Goal: Transaction & Acquisition: Purchase product/service

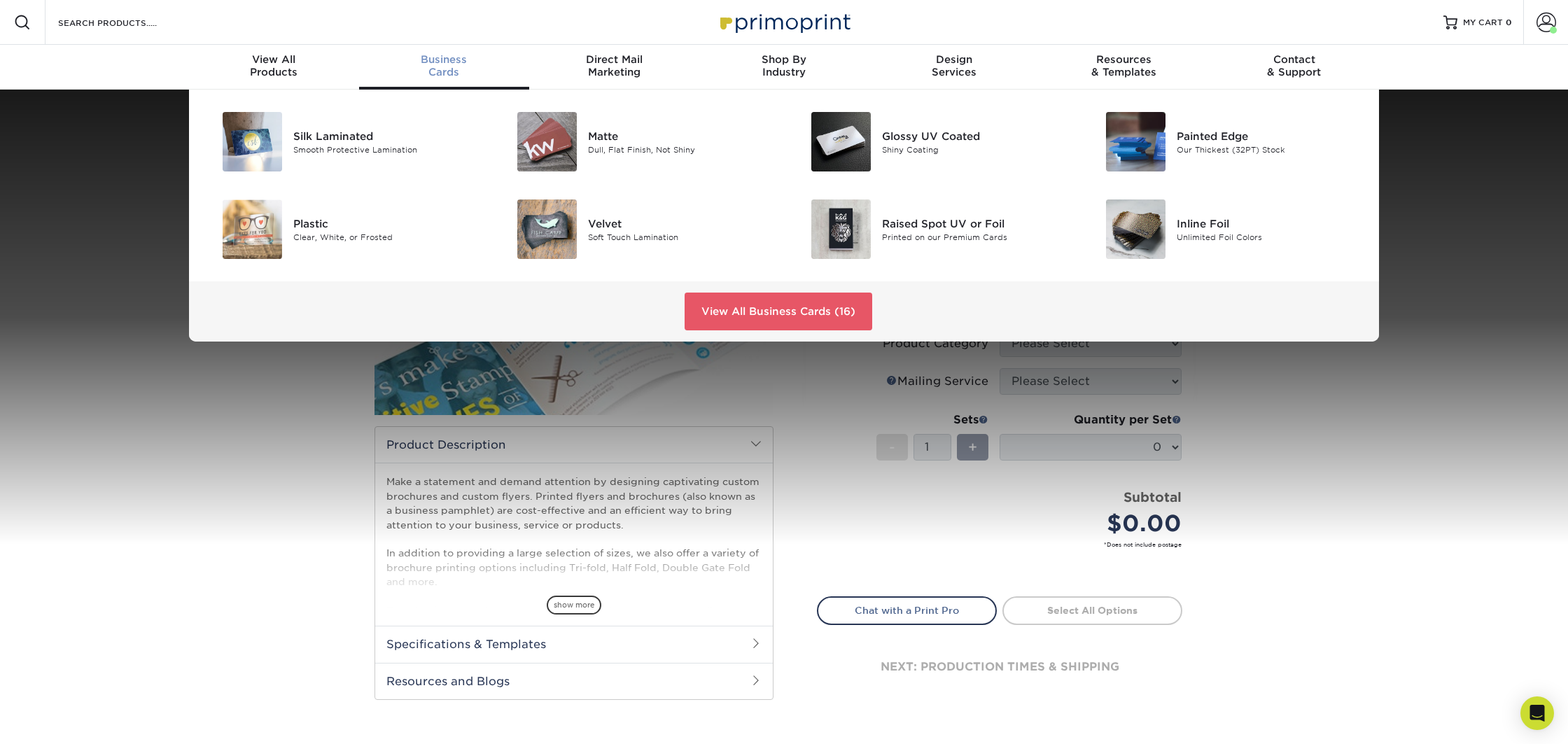
click at [435, 65] on span "Business" at bounding box center [444, 59] width 170 height 13
click at [908, 137] on div "Glossy UV Coated" at bounding box center [975, 136] width 186 height 15
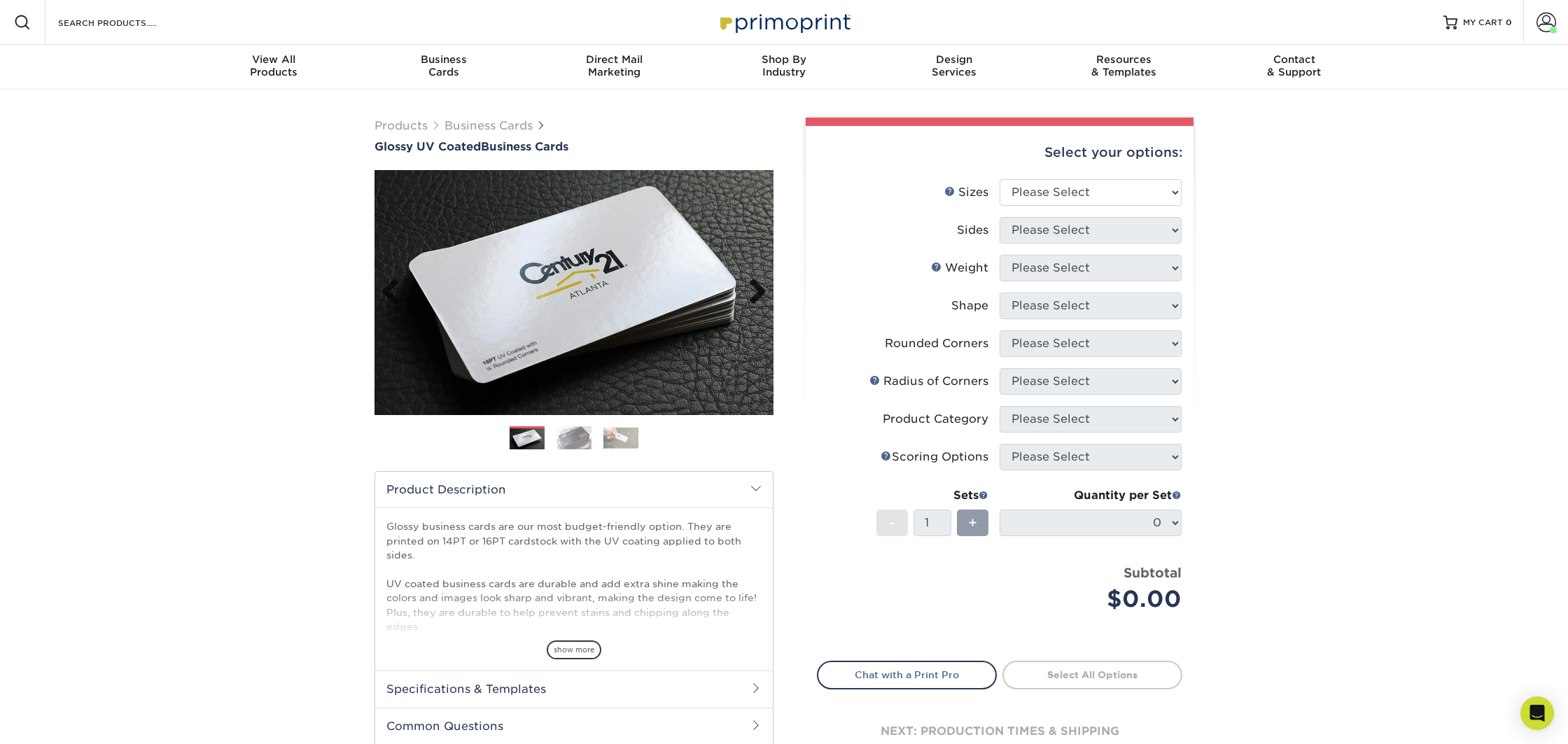
click at [754, 289] on link "Next" at bounding box center [752, 292] width 28 height 28
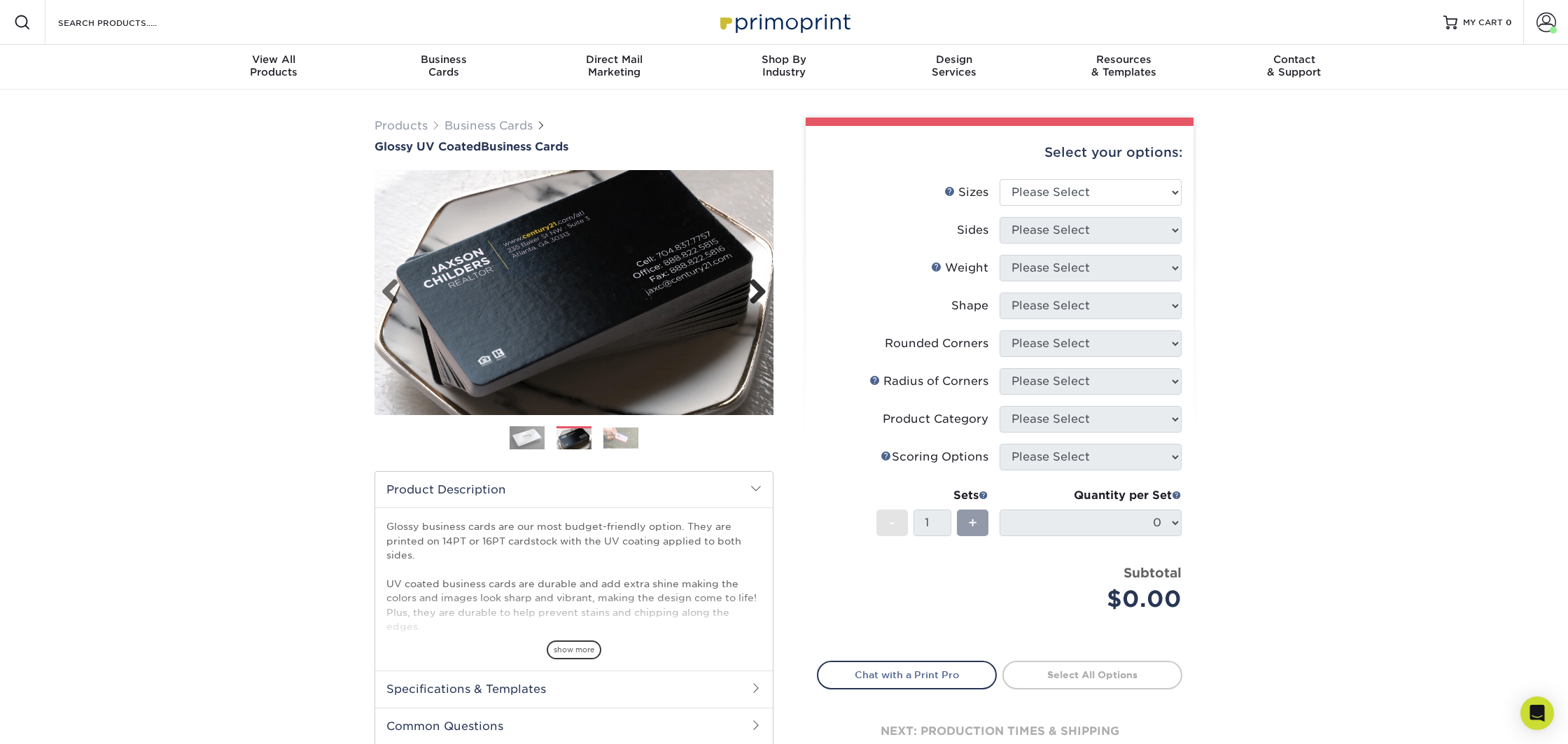
click at [754, 288] on link "Next" at bounding box center [752, 292] width 28 height 28
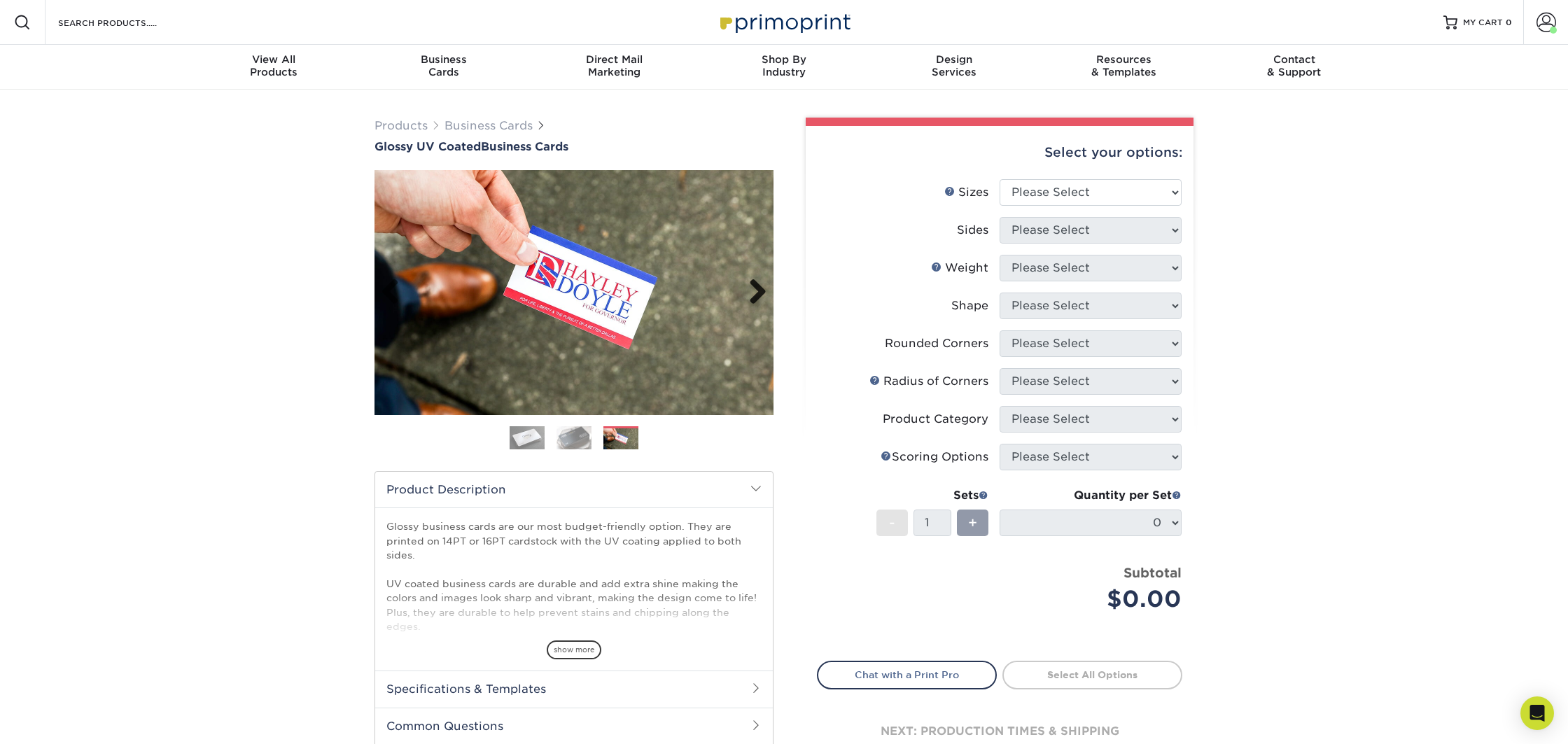
click at [754, 288] on link "Next" at bounding box center [752, 292] width 28 height 28
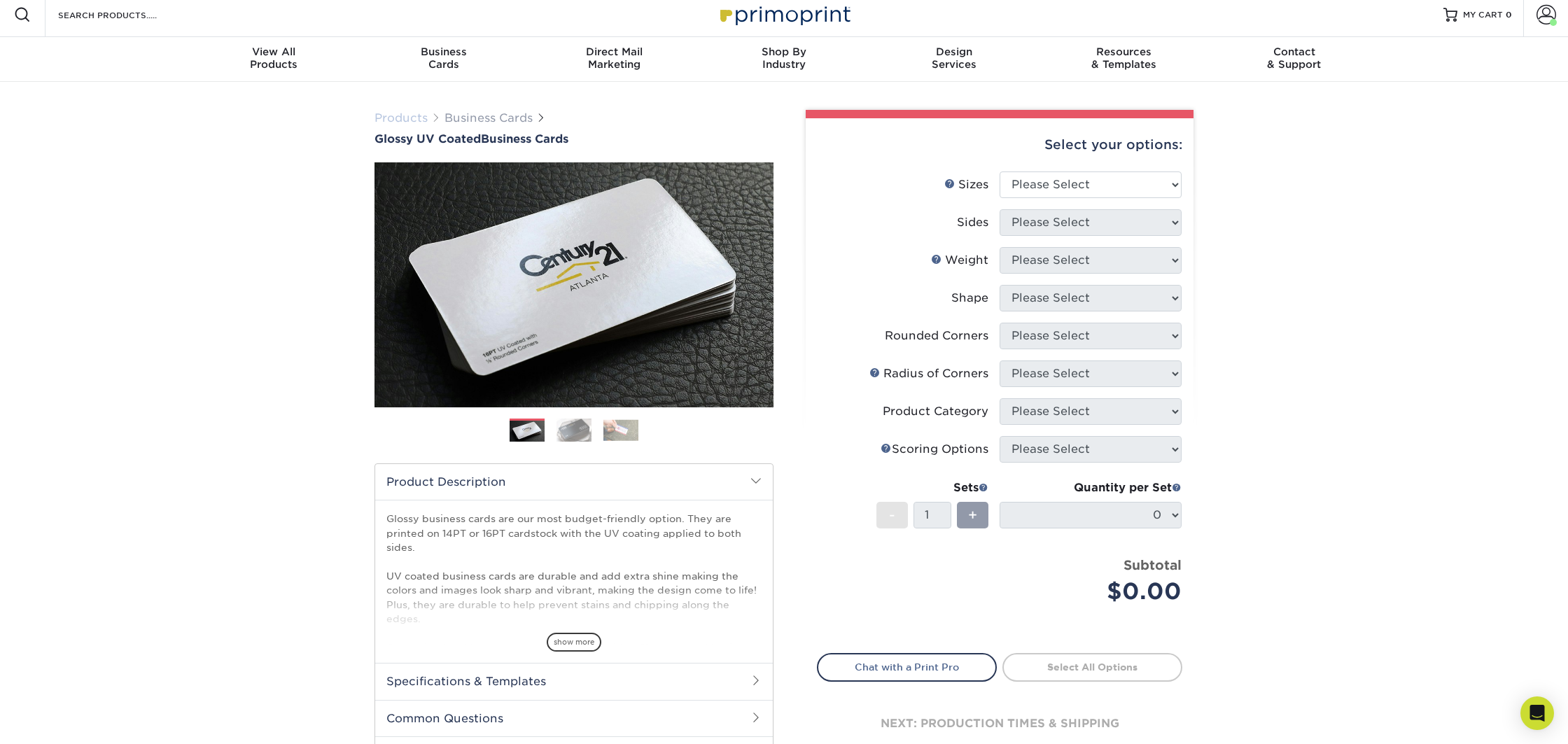
scroll to position [8, 0]
click at [413, 119] on link "Products" at bounding box center [400, 118] width 53 height 13
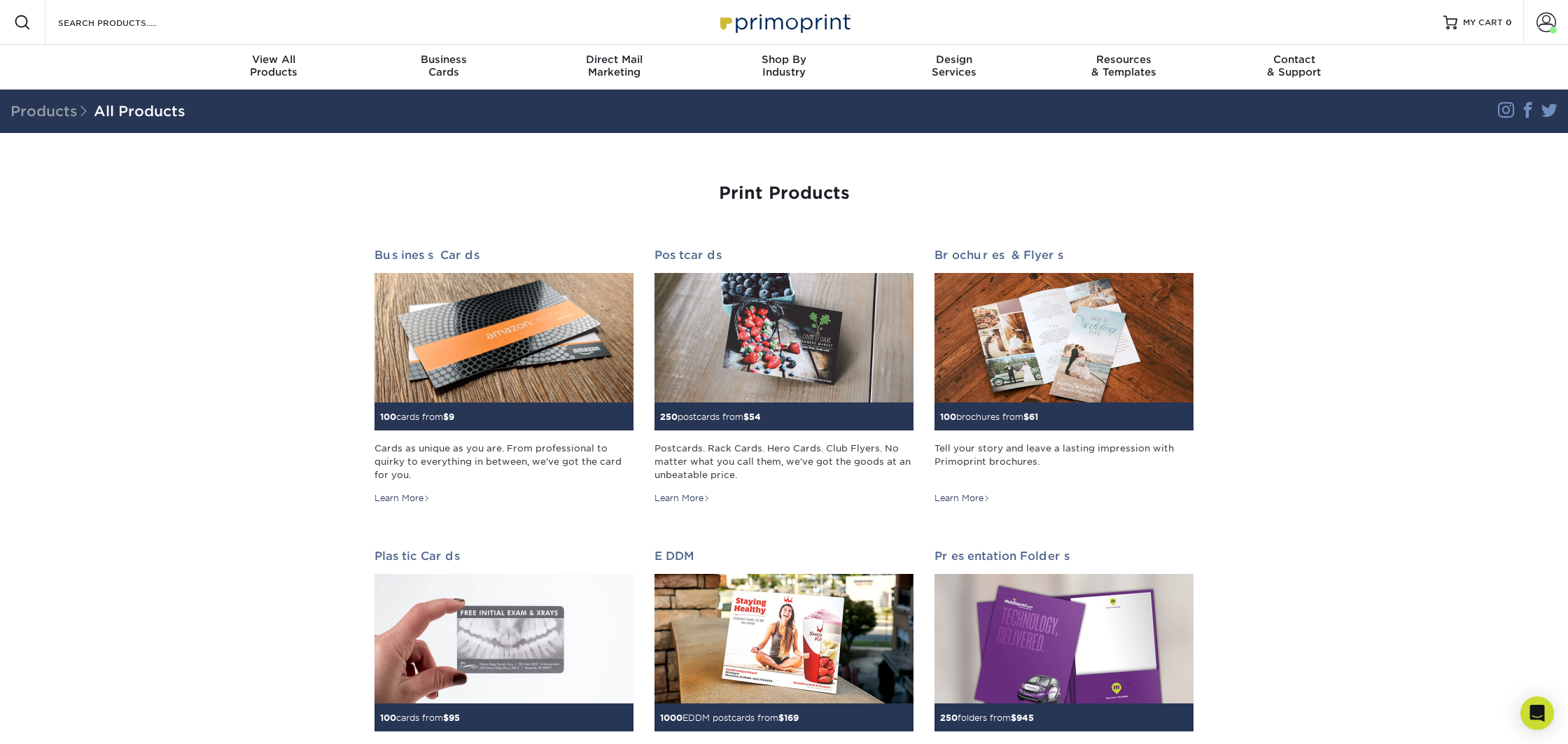
scroll to position [1, 0]
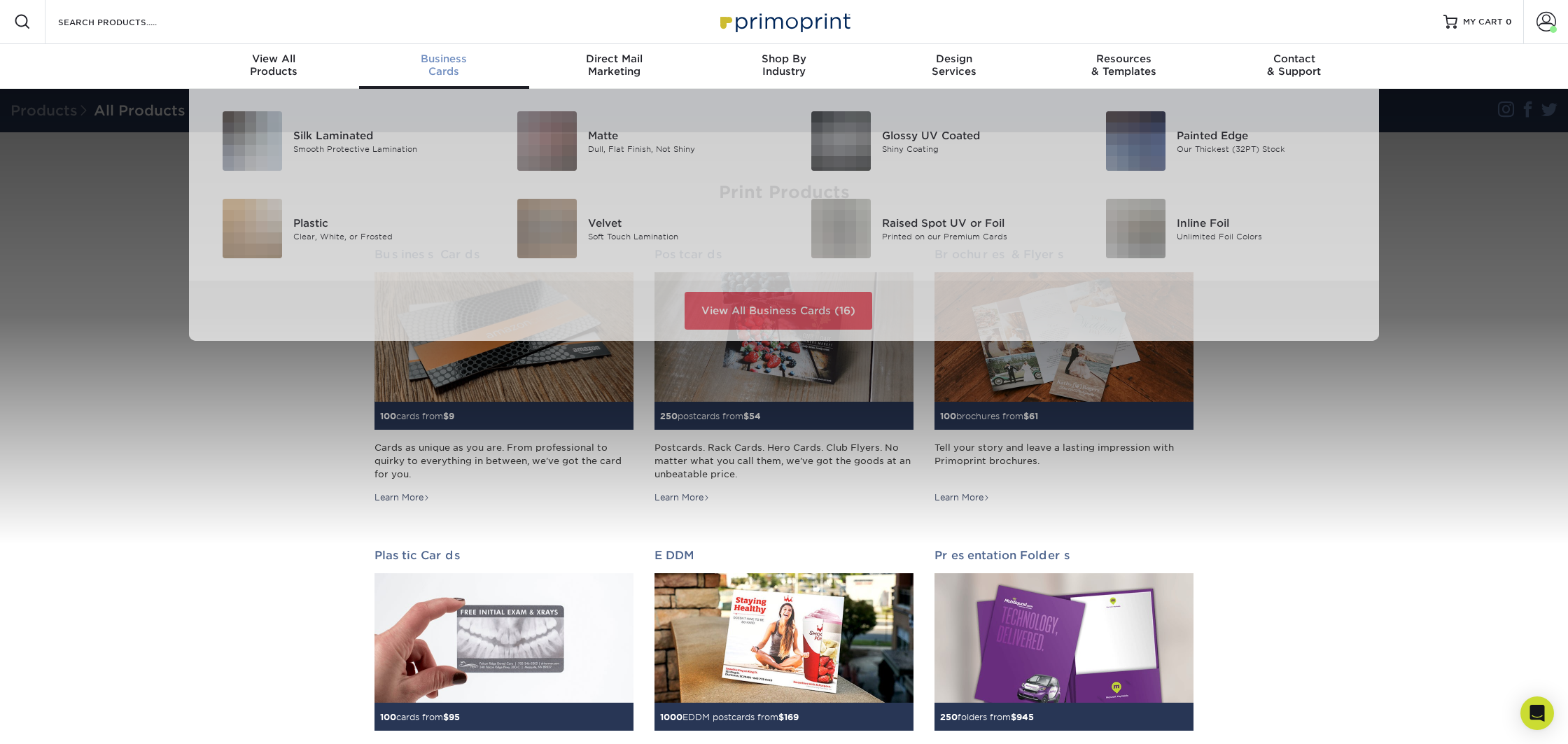
click at [452, 64] on span "Business" at bounding box center [444, 59] width 170 height 13
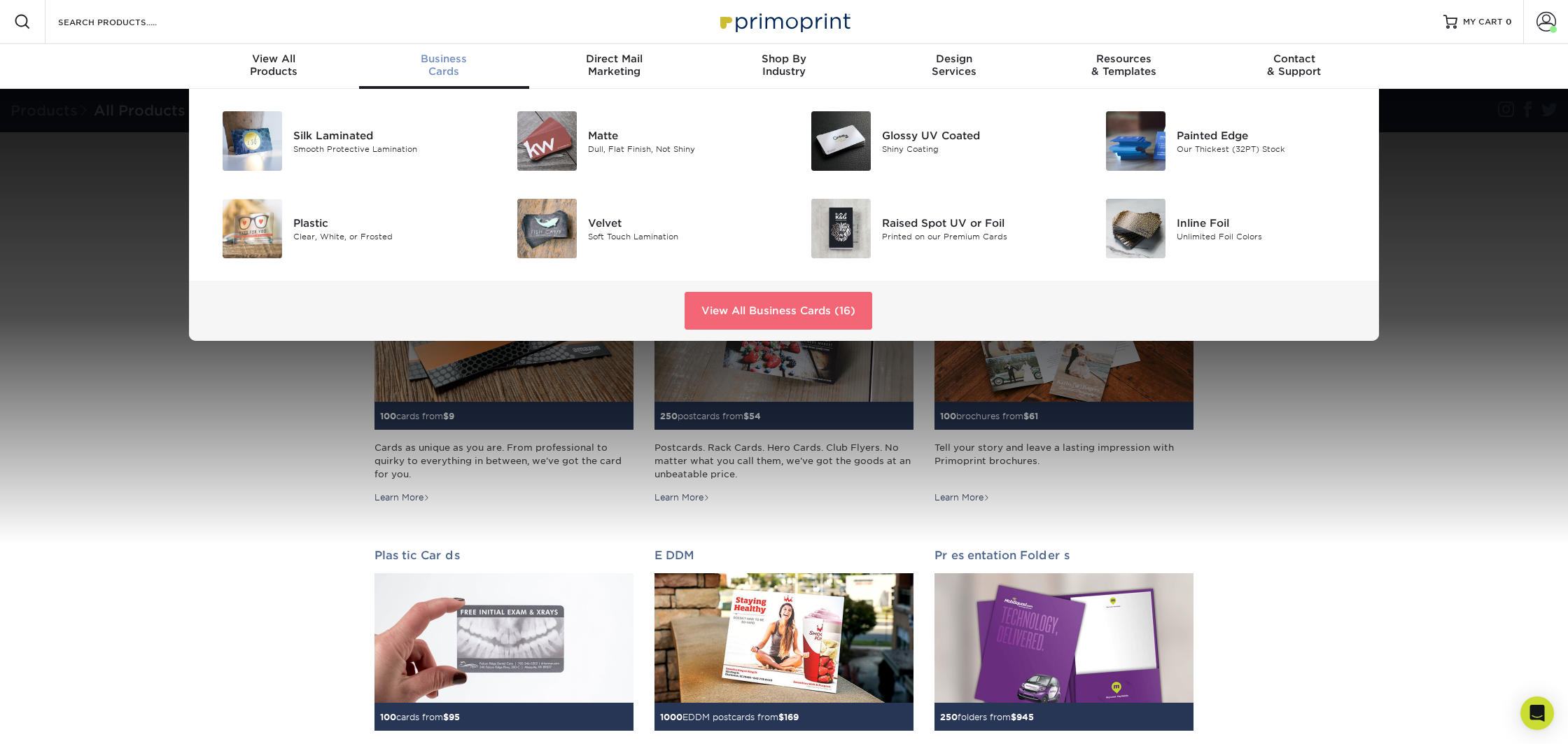
click at [794, 317] on link "View All Business Cards (16)" at bounding box center [778, 311] width 187 height 38
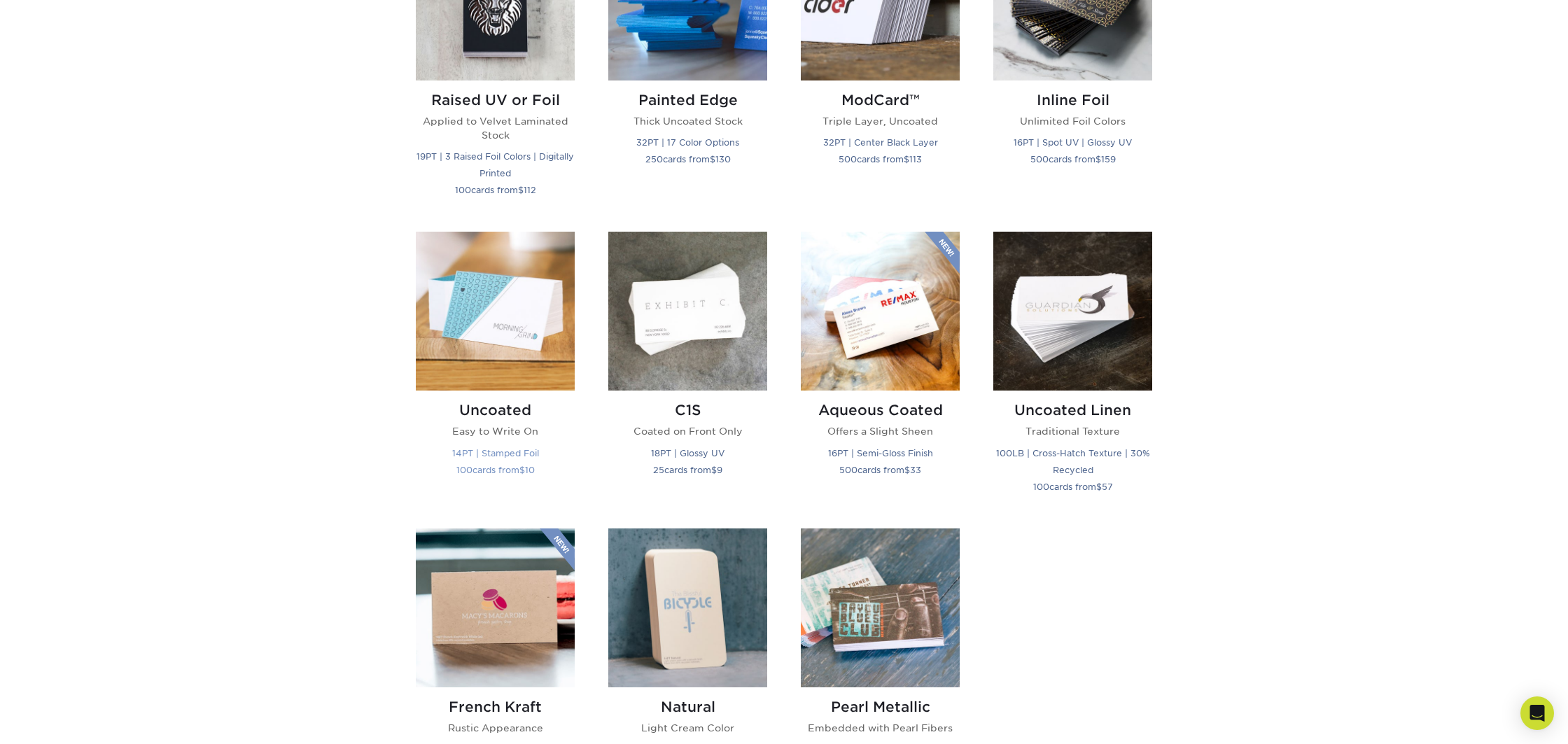
scroll to position [1066, 0]
click at [464, 53] on img at bounding box center [494, 1] width 159 height 159
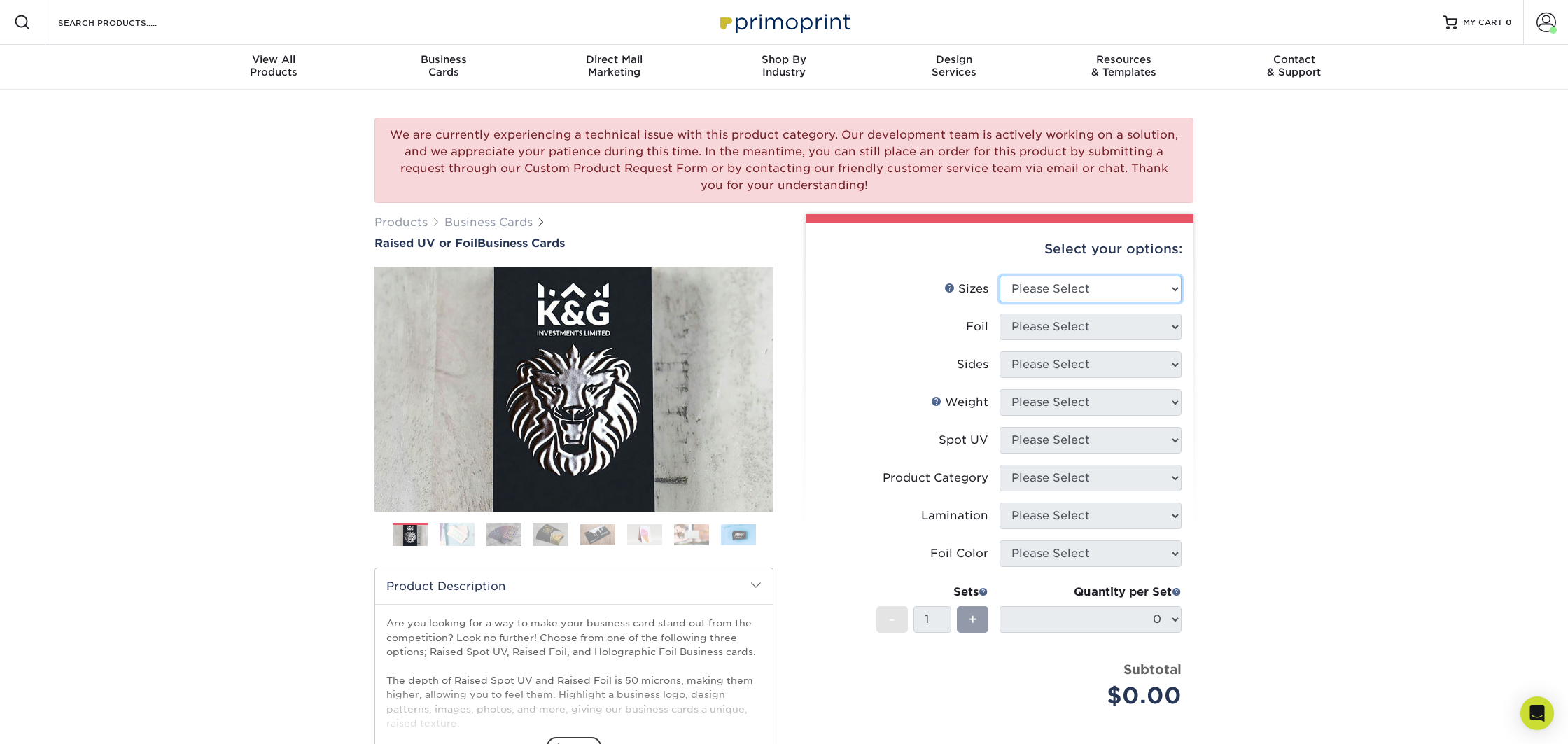
click at [1127, 290] on select "Please Select 2" x 3.5" - Standard" at bounding box center [1090, 290] width 182 height 27
select select "2.00x3.50"
click at [1000, 275] on select "Please Select 2" x 3.5" - Standard" at bounding box center [1090, 289] width 182 height 27
click at [1095, 322] on select "Please Select No Yes" at bounding box center [1090, 327] width 182 height 27
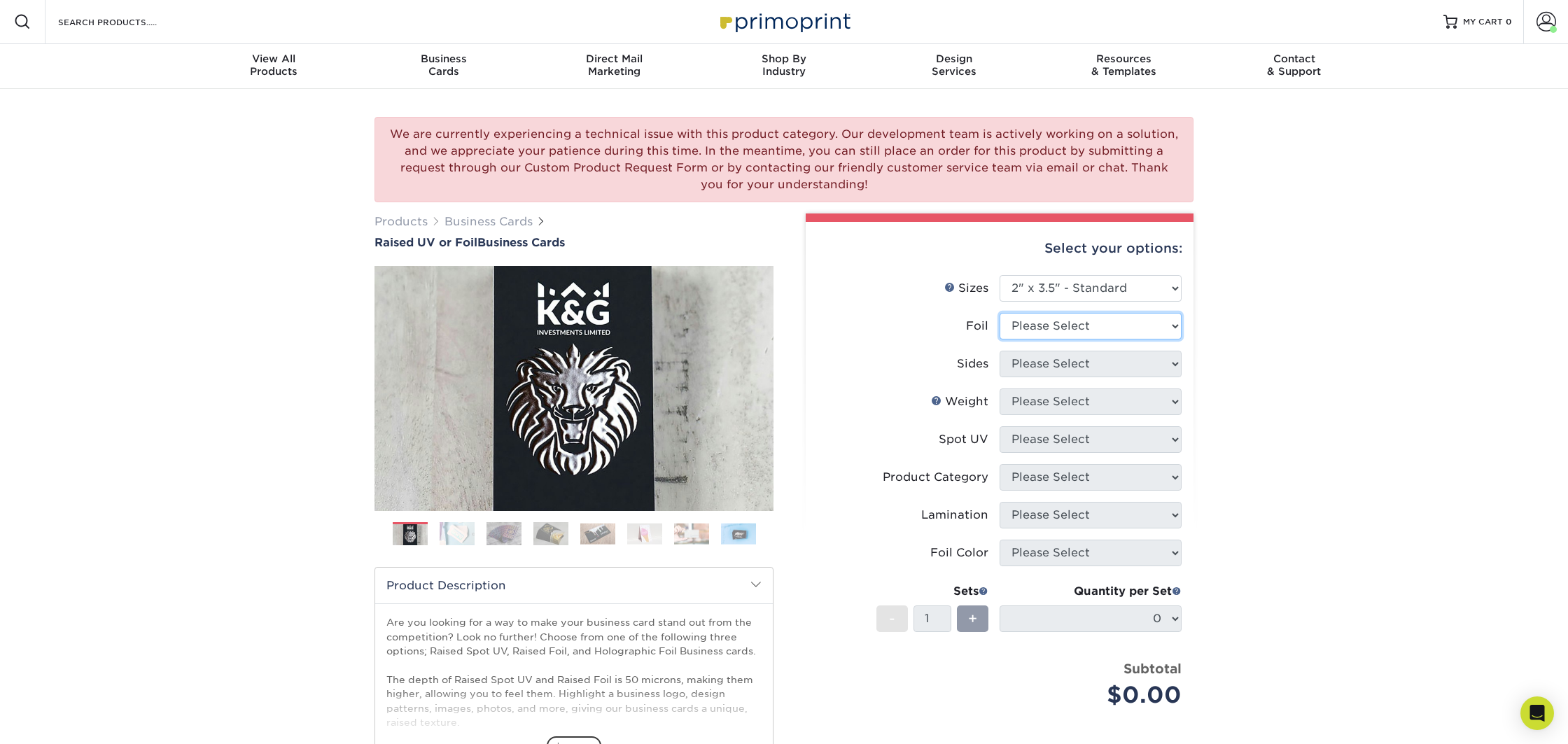
select select "0"
click at [1000, 313] on select "Please Select No Yes" at bounding box center [1090, 327] width 182 height 27
click at [1080, 359] on select "Please Select Print Both Sides Print Front Only" at bounding box center [1090, 364] width 182 height 27
select select "13abbda7-1d64-4f25-8bb2-c179b224825d"
click at [1000, 351] on select "Please Select Print Both Sides Print Front Only" at bounding box center [1090, 364] width 182 height 27
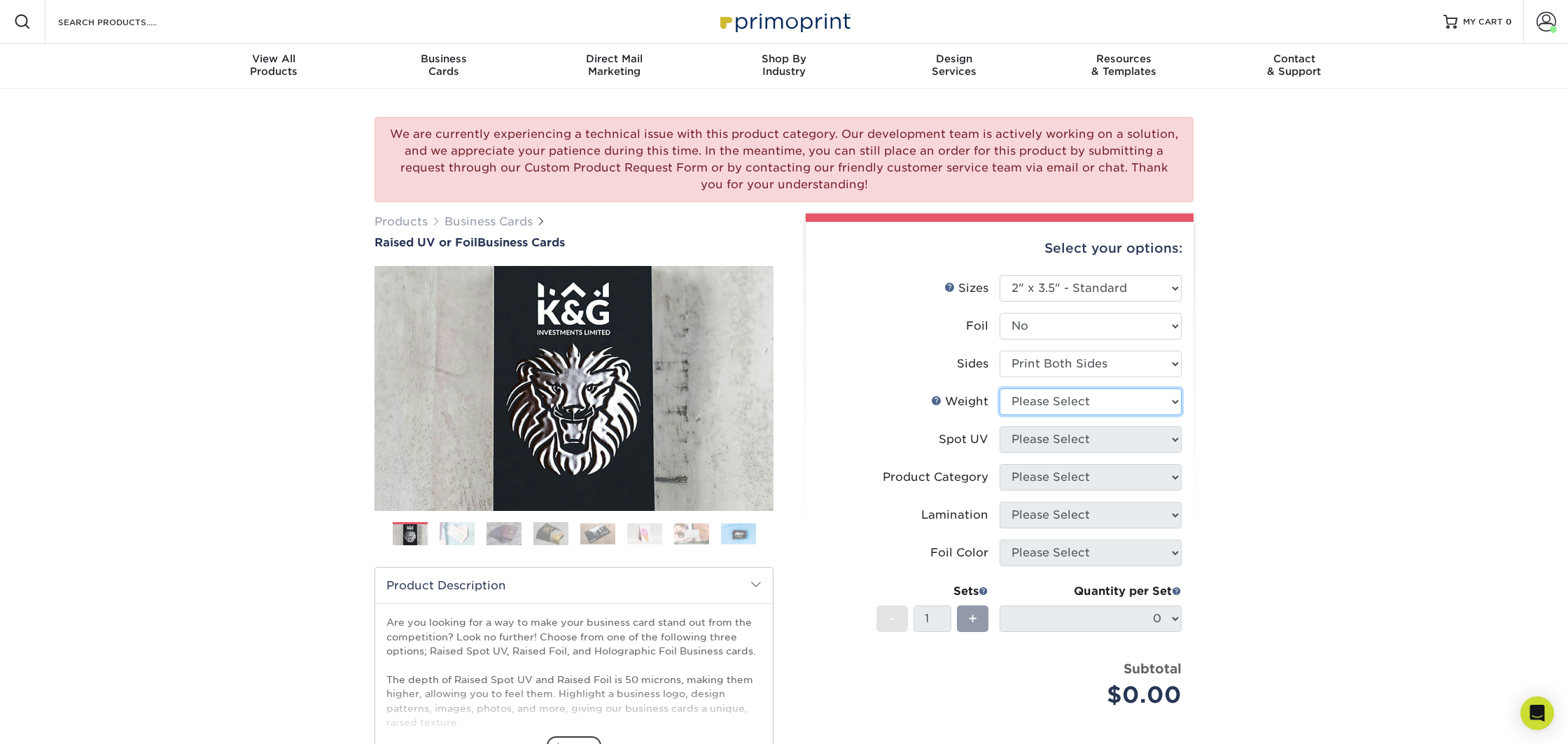
click at [1098, 399] on select "Please Select 16PT" at bounding box center [1090, 402] width 182 height 27
select select "16PT"
click at [1000, 389] on select "Please Select 16PT" at bounding box center [1090, 402] width 182 height 27
click at [1083, 439] on select "Please Select No Spot UV Front Only" at bounding box center [1090, 440] width 182 height 27
click at [1115, 427] on select "Please Select No Spot UV Front Only" at bounding box center [1090, 440] width 182 height 27
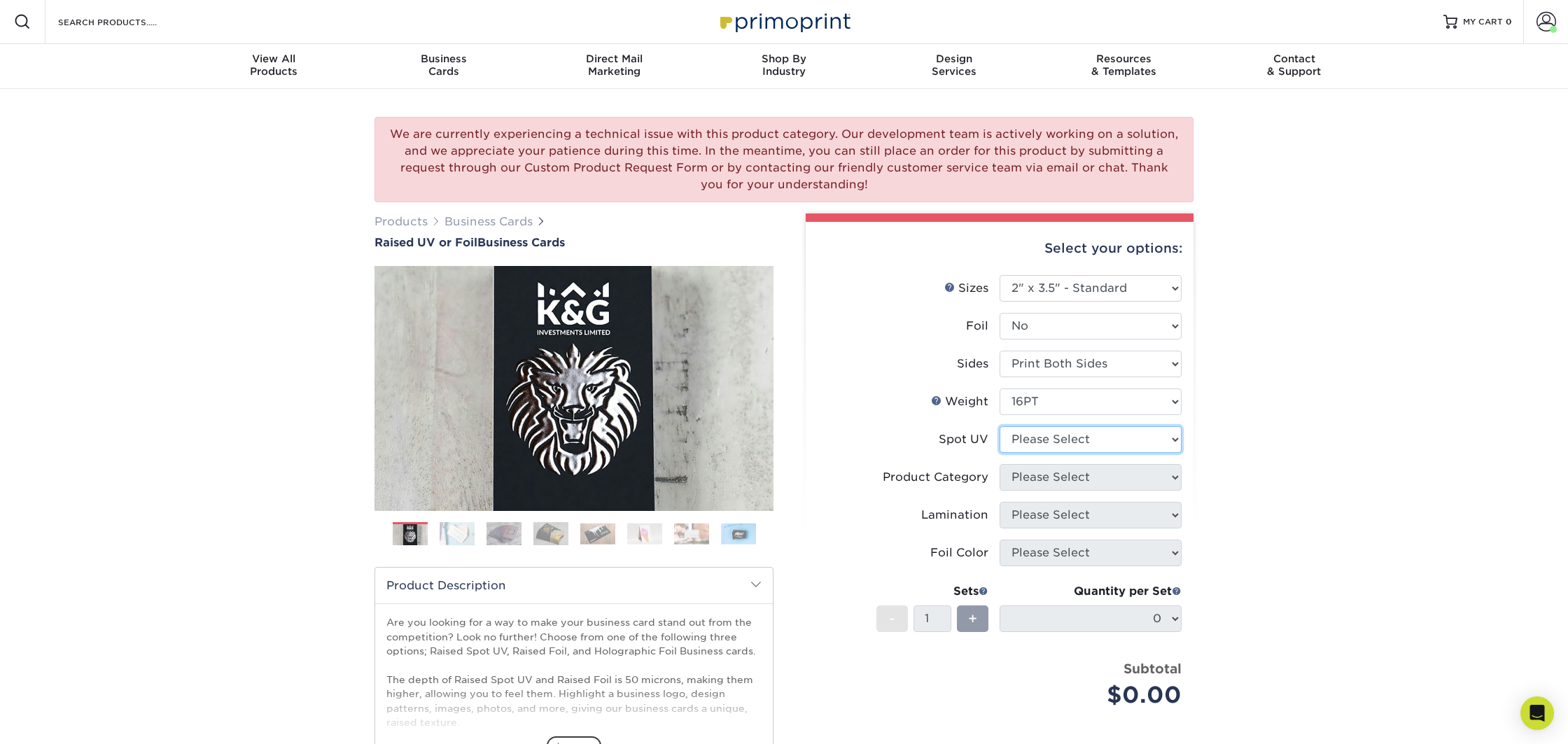
select select "1"
click at [1000, 427] on select "Please Select No Spot UV Front Only" at bounding box center [1090, 440] width 182 height 27
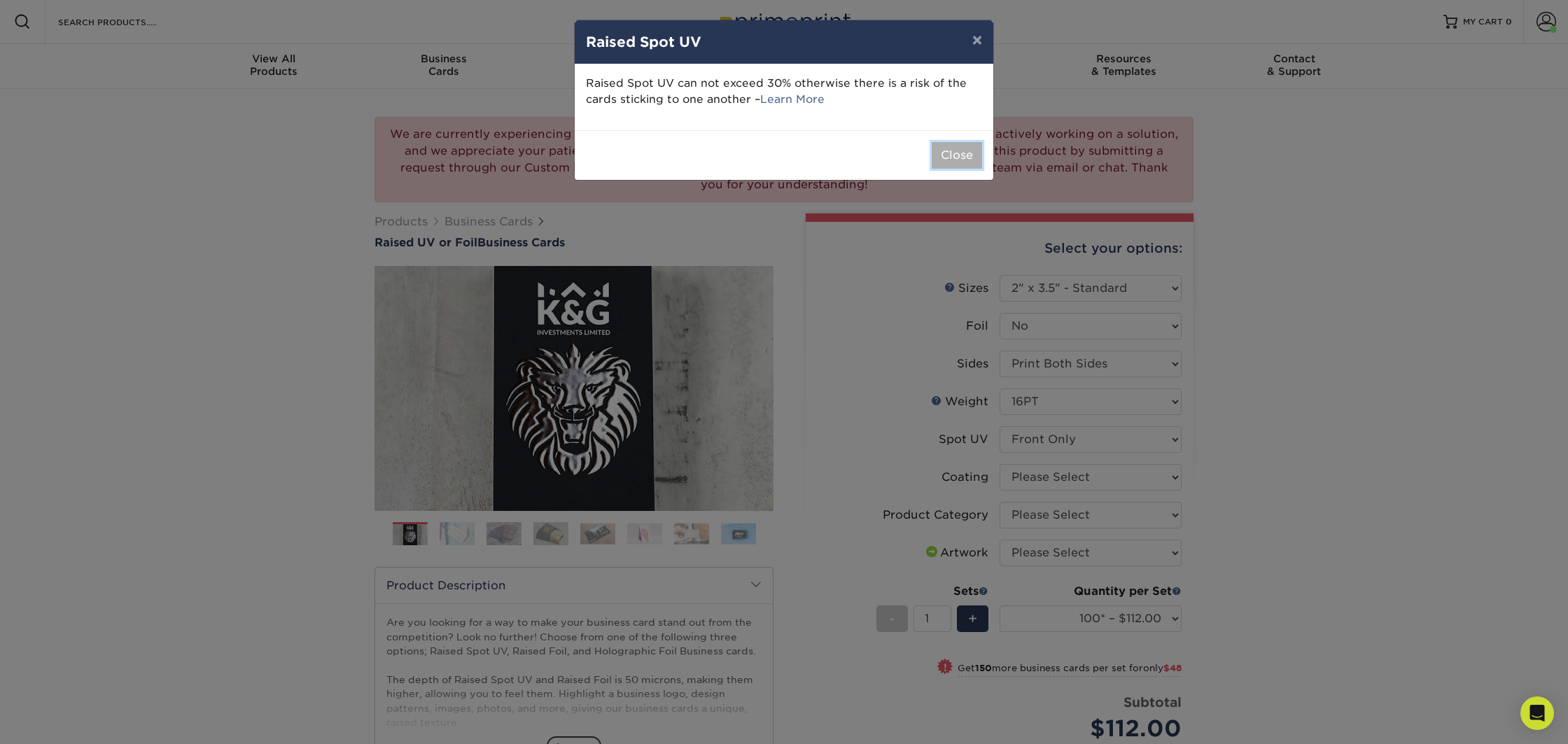
click at [950, 149] on button "Close" at bounding box center [957, 155] width 50 height 27
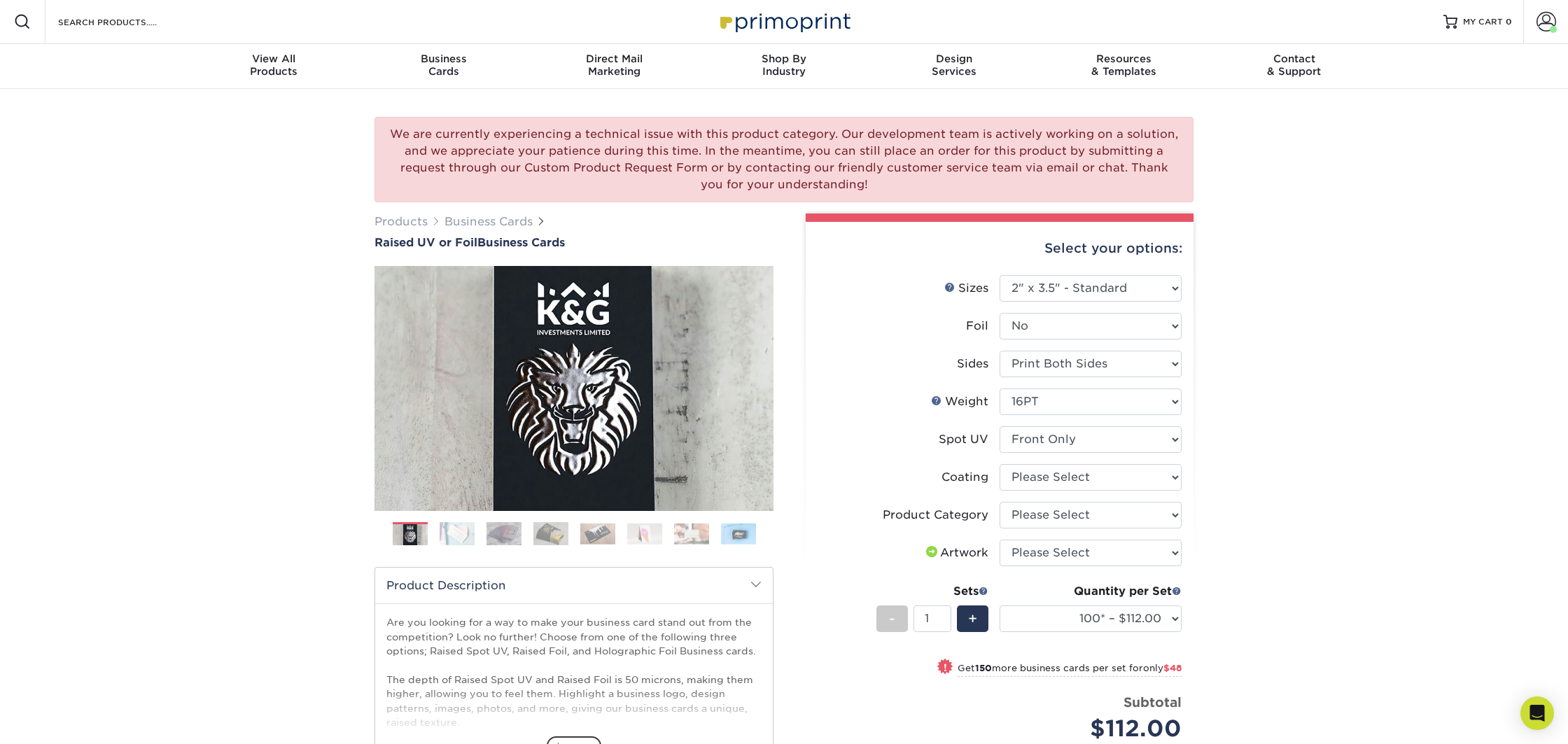
scroll to position [0, 0]
click at [478, 218] on link "Business Cards" at bounding box center [489, 223] width 88 height 13
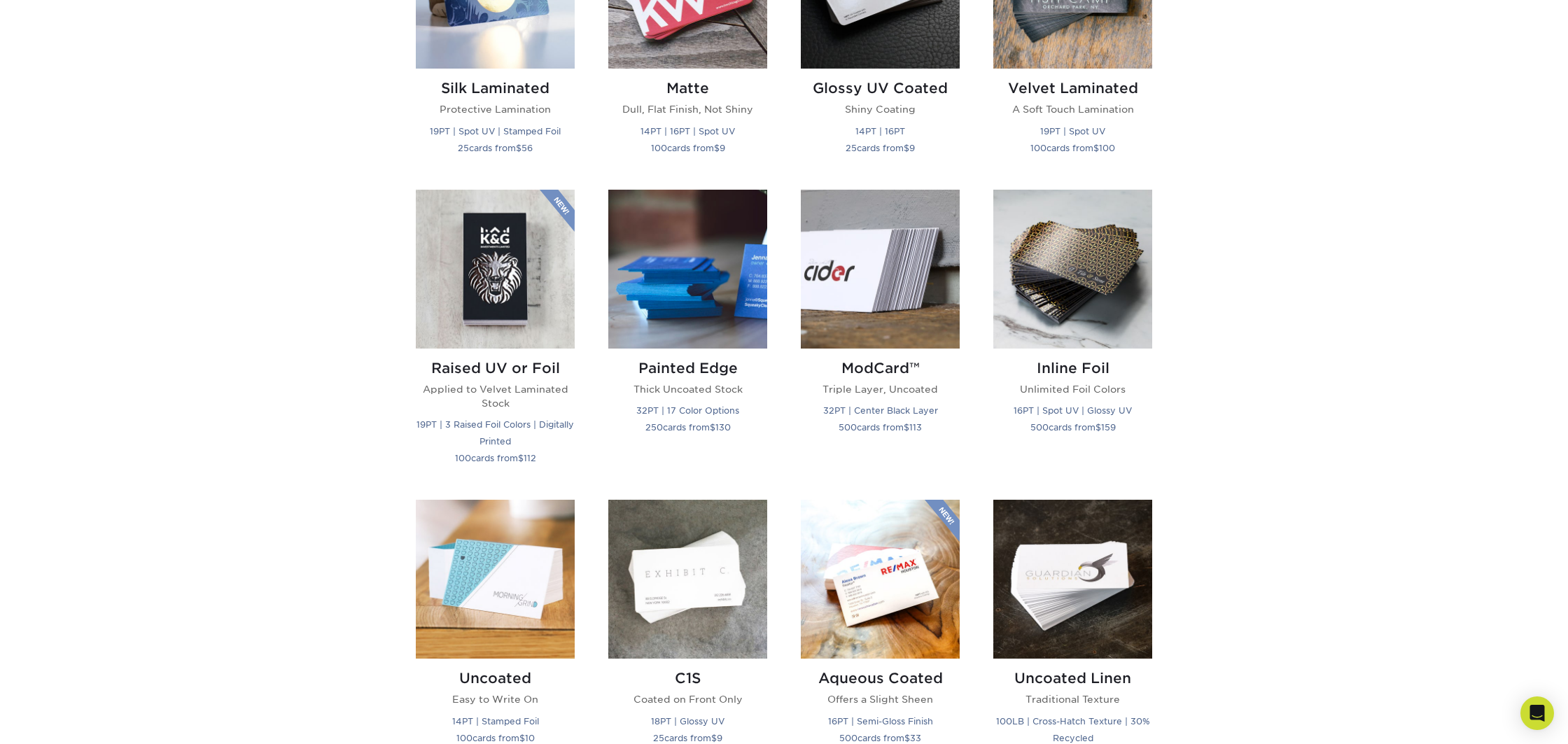
scroll to position [802, 0]
